Goal: Find specific page/section: Find specific page/section

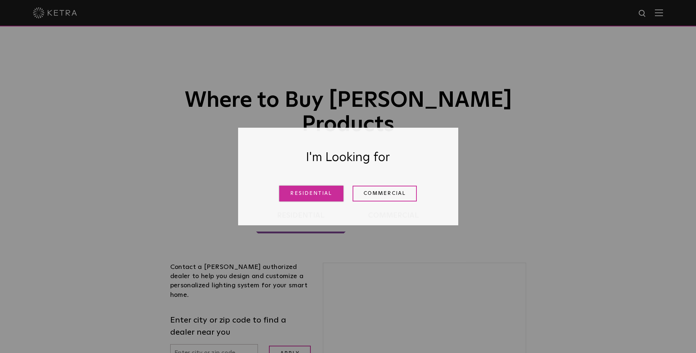
click at [301, 196] on link "Residential" at bounding box center [311, 194] width 64 height 16
click at [312, 197] on link "Residential" at bounding box center [301, 215] width 90 height 36
click at [200, 344] on input "text" at bounding box center [214, 353] width 88 height 19
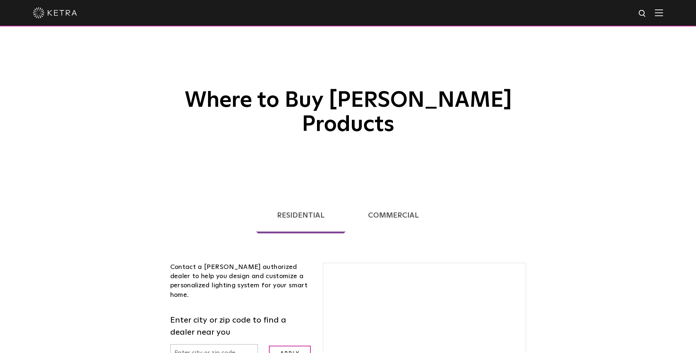
click at [210, 263] on div "Contact a [PERSON_NAME] authorized dealer to help you design and customize a pe…" at bounding box center [241, 281] width 142 height 37
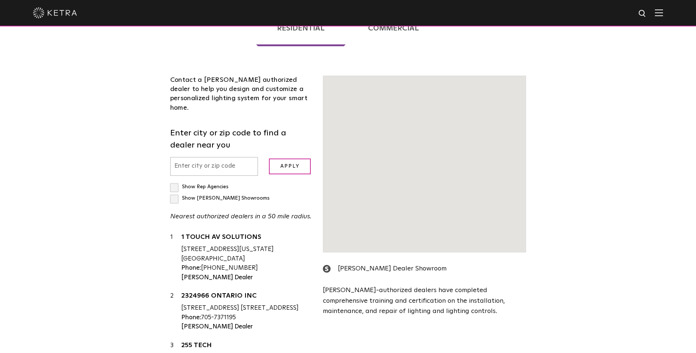
click at [225, 157] on input "text" at bounding box center [214, 166] width 88 height 19
click at [191, 157] on input "text" at bounding box center [214, 166] width 88 height 19
click at [199, 157] on input "text" at bounding box center [214, 166] width 88 height 19
click at [174, 184] on label "Show Rep Agencies" at bounding box center [199, 186] width 58 height 5
click at [174, 181] on input "Show Rep Agencies" at bounding box center [172, 183] width 5 height 5
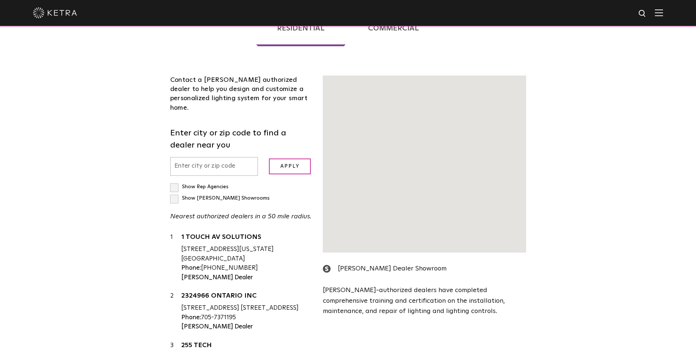
checkbox input "true"
click at [281, 211] on p "Nearest authorized dealers in a 50 mile radius." at bounding box center [241, 216] width 142 height 11
click at [223, 211] on p "Nearest authorized dealers in a 50 mile radius." at bounding box center [241, 216] width 142 height 11
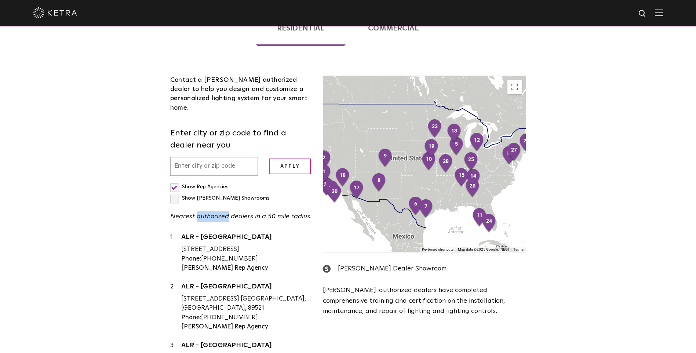
click at [200, 157] on input "text" at bounding box center [214, 166] width 88 height 19
type input "90247"
click at [269, 159] on input "Apply" at bounding box center [290, 167] width 42 height 16
